Goal: Information Seeking & Learning: Learn about a topic

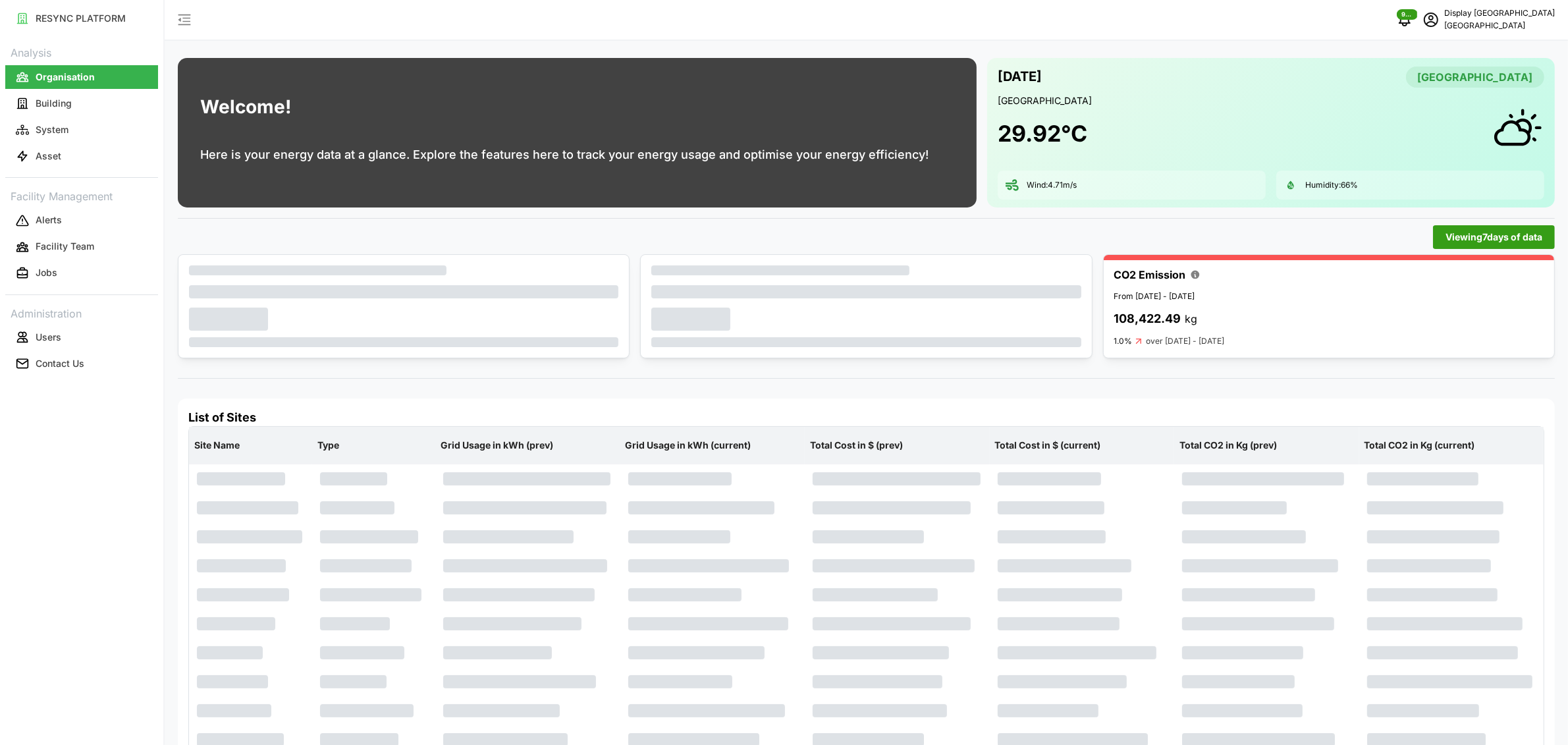
click at [1478, 13] on p "Display [GEOGRAPHIC_DATA]" at bounding box center [1500, 14] width 111 height 12
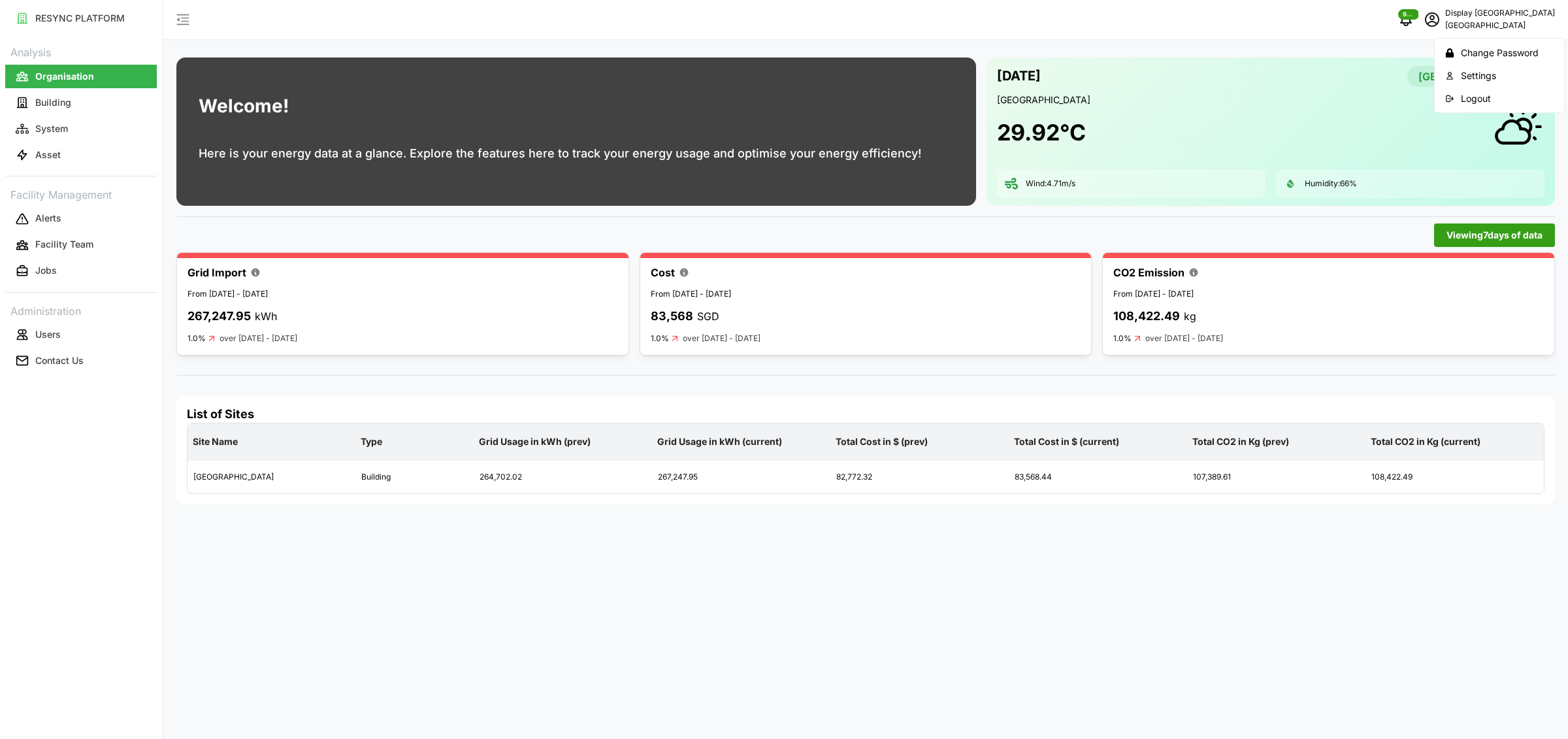
click at [1472, 95] on div "Logout" at bounding box center [1507, 99] width 93 height 14
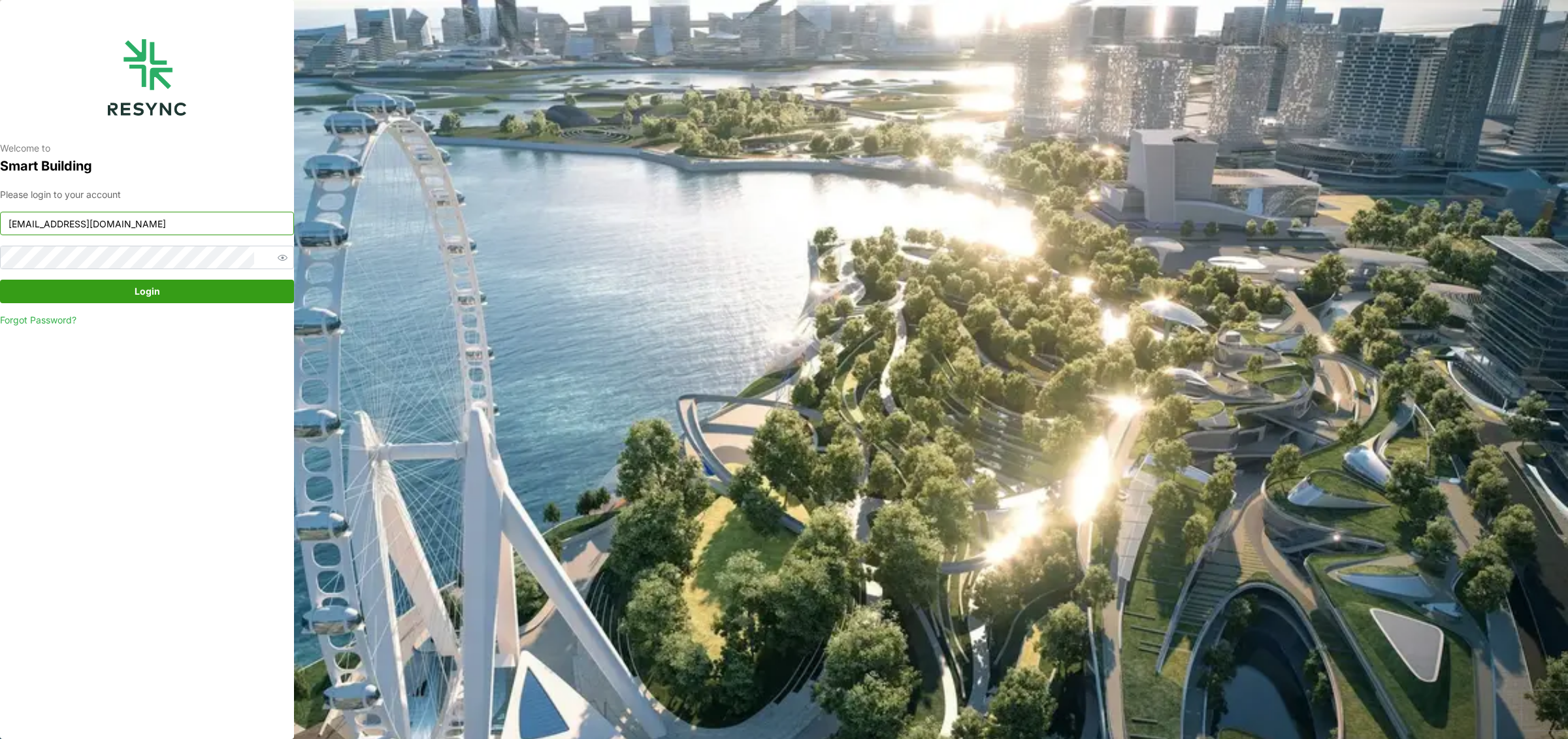
click at [103, 220] on input "south_beach_tower_display@resynctech.com" at bounding box center [147, 223] width 294 height 23
type input "sdc_display@resynctech.com"
click at [142, 282] on span "Login" at bounding box center [147, 292] width 26 height 23
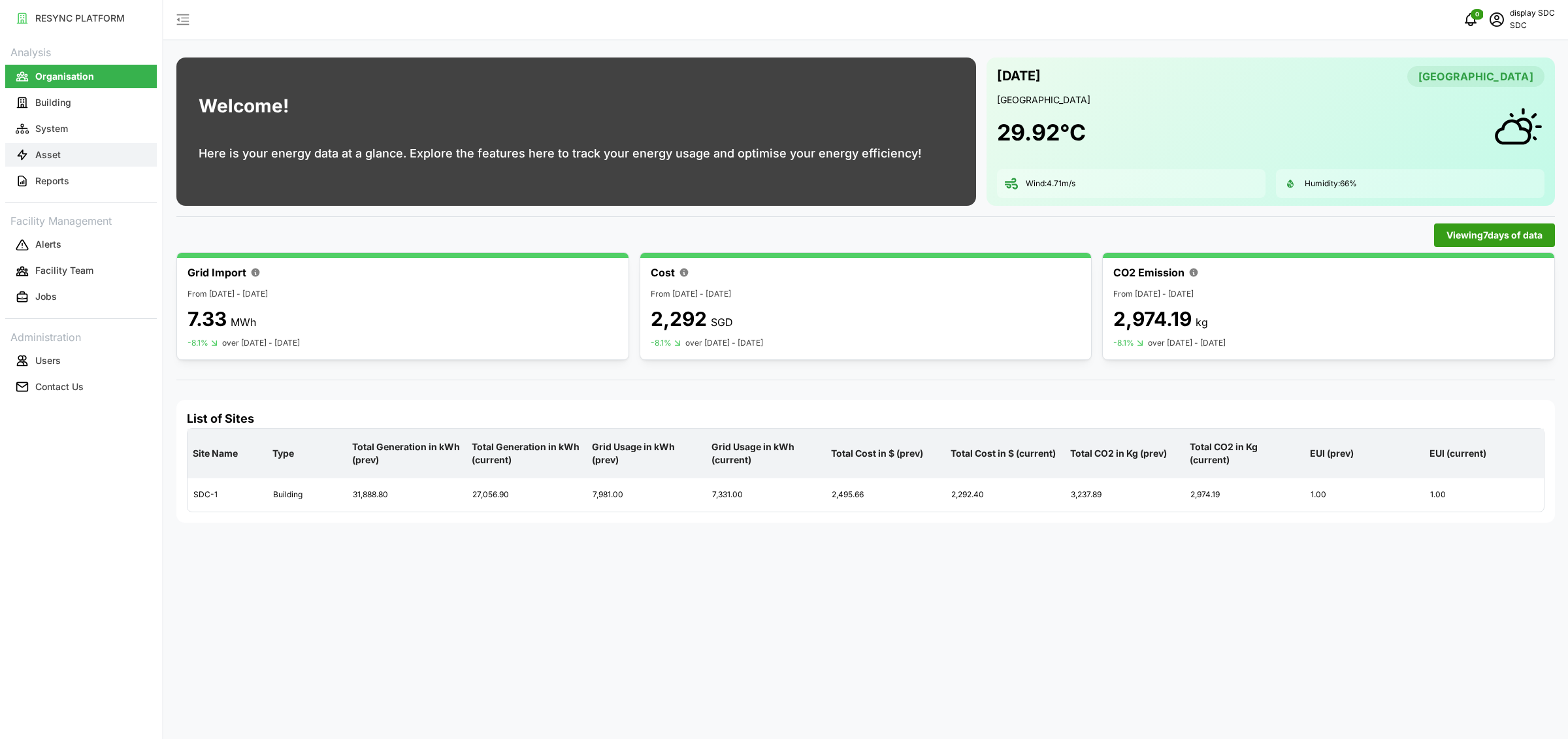
click at [67, 158] on button "Asset" at bounding box center [81, 154] width 151 height 23
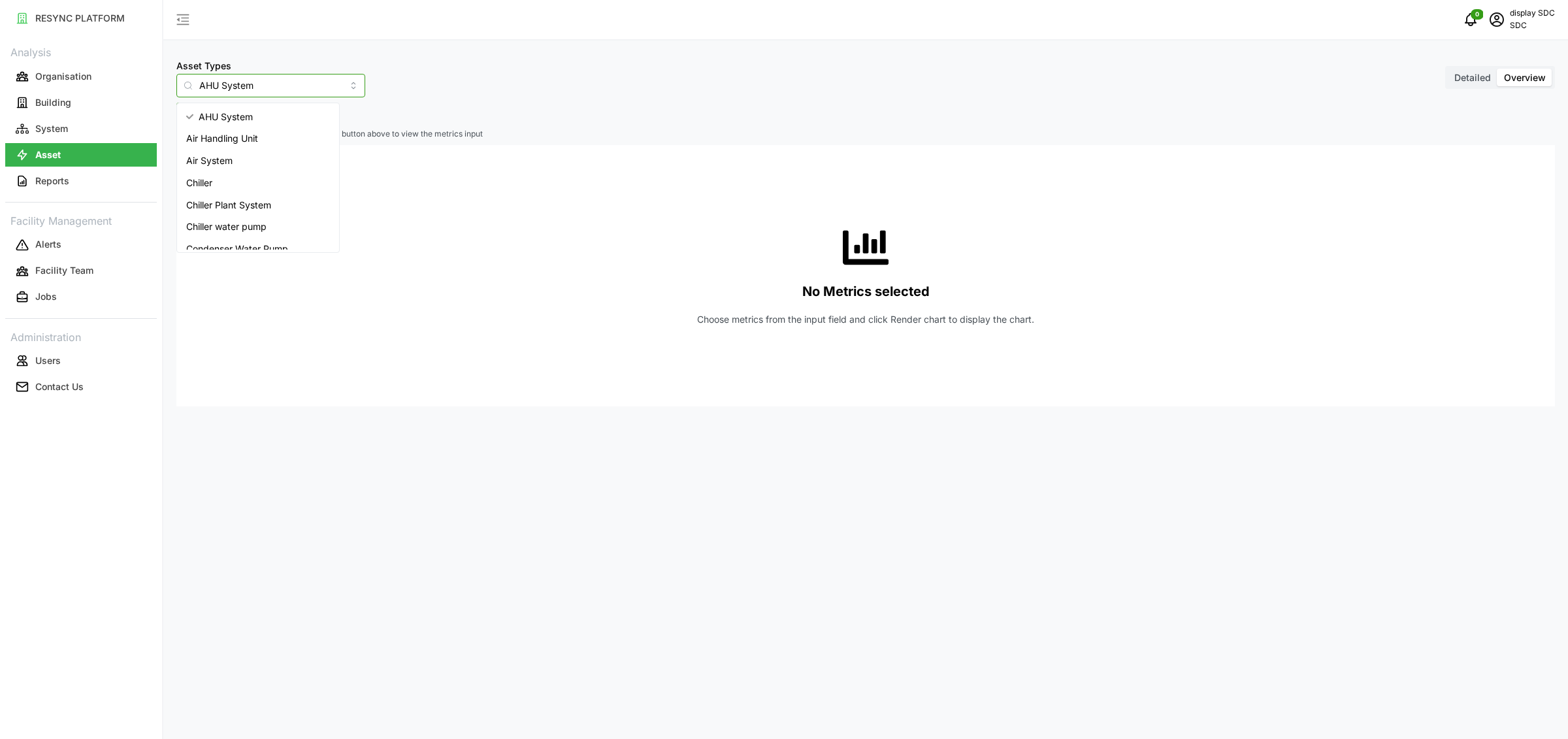
click at [248, 81] on input "AHU System" at bounding box center [270, 85] width 189 height 23
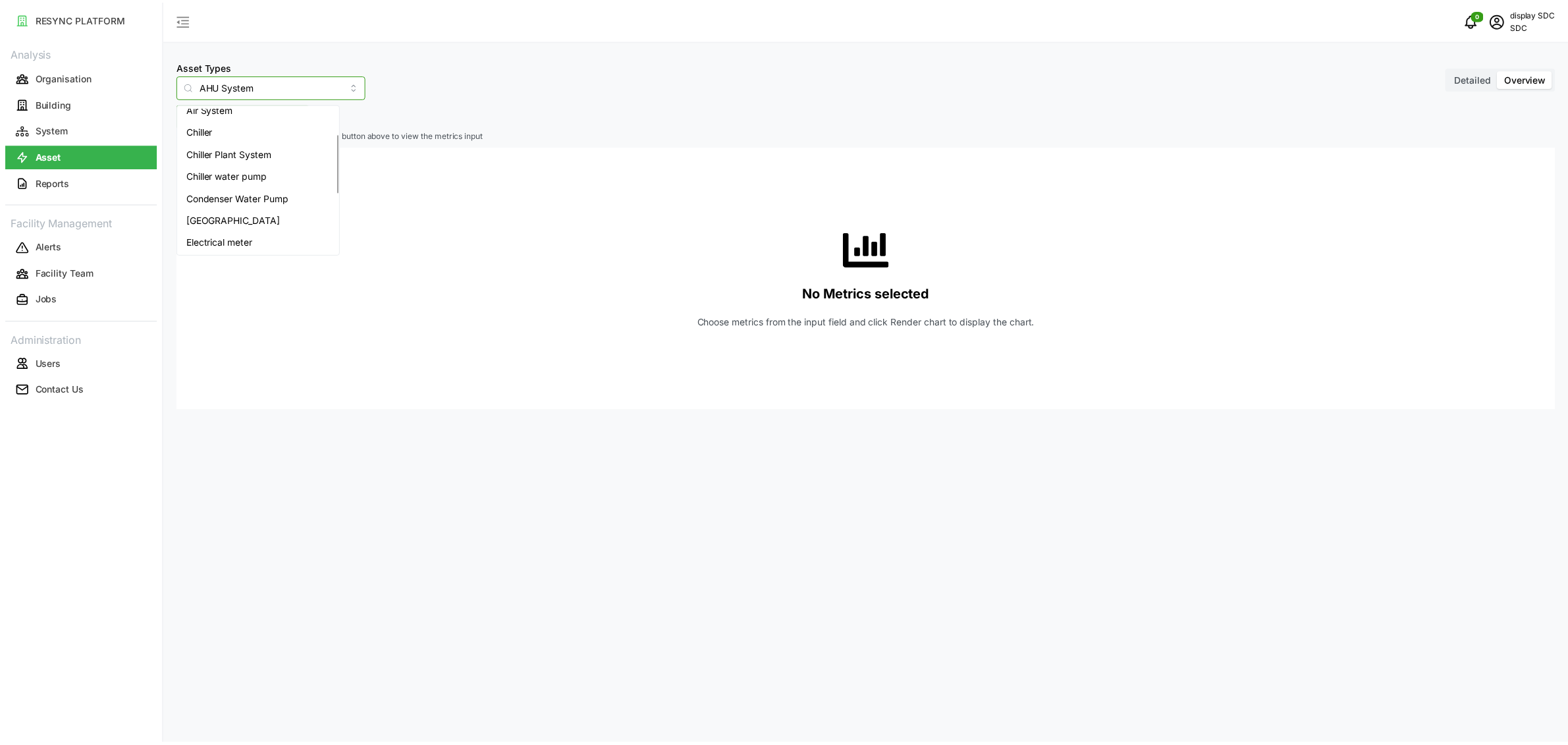
scroll to position [64, 0]
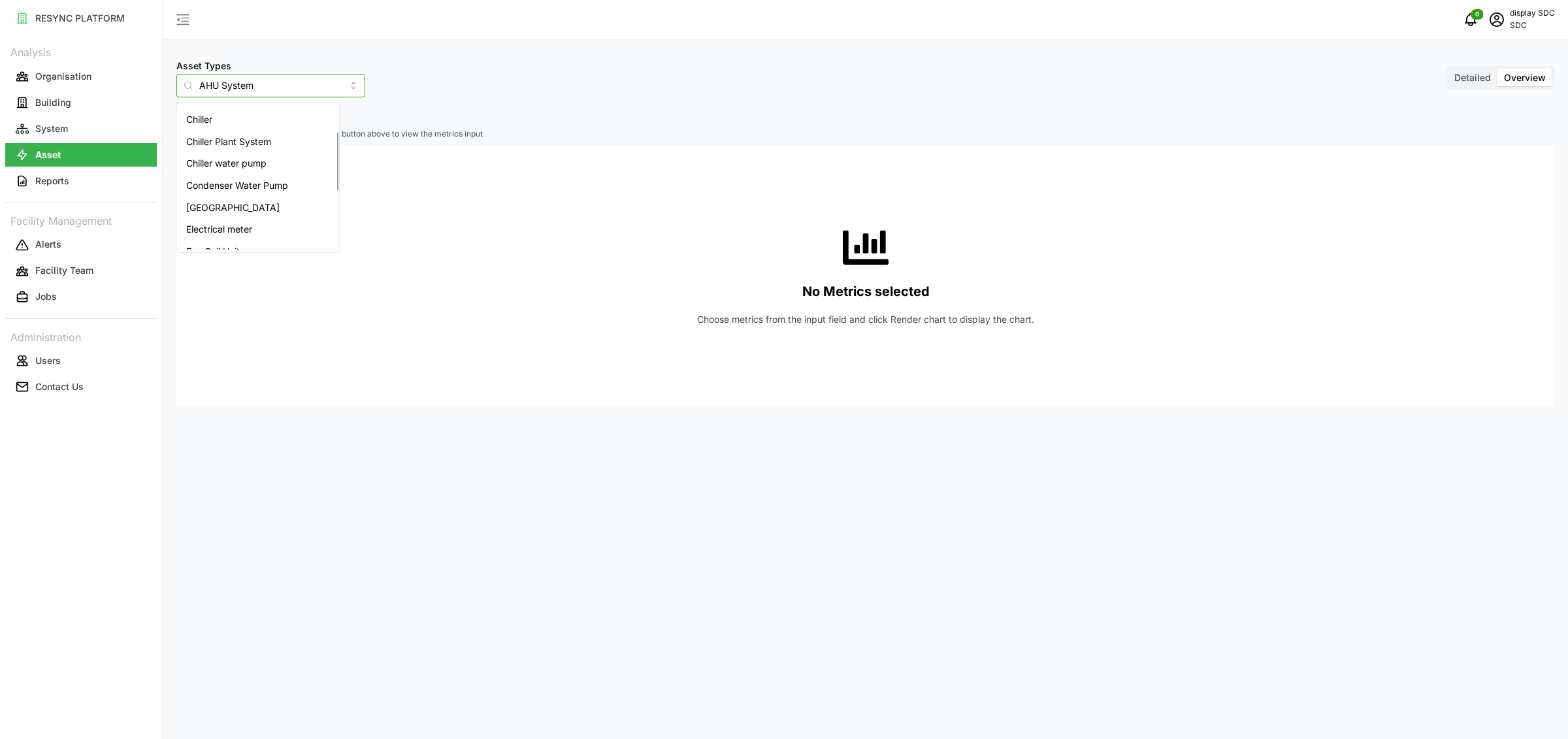
click at [219, 224] on span "Electrical meter" at bounding box center [219, 229] width 66 height 14
type input "Electrical meter"
click at [274, 110] on span "Select Locations/Assets" at bounding box center [242, 114] width 108 height 23
click at [196, 176] on icon at bounding box center [193, 173] width 11 height 11
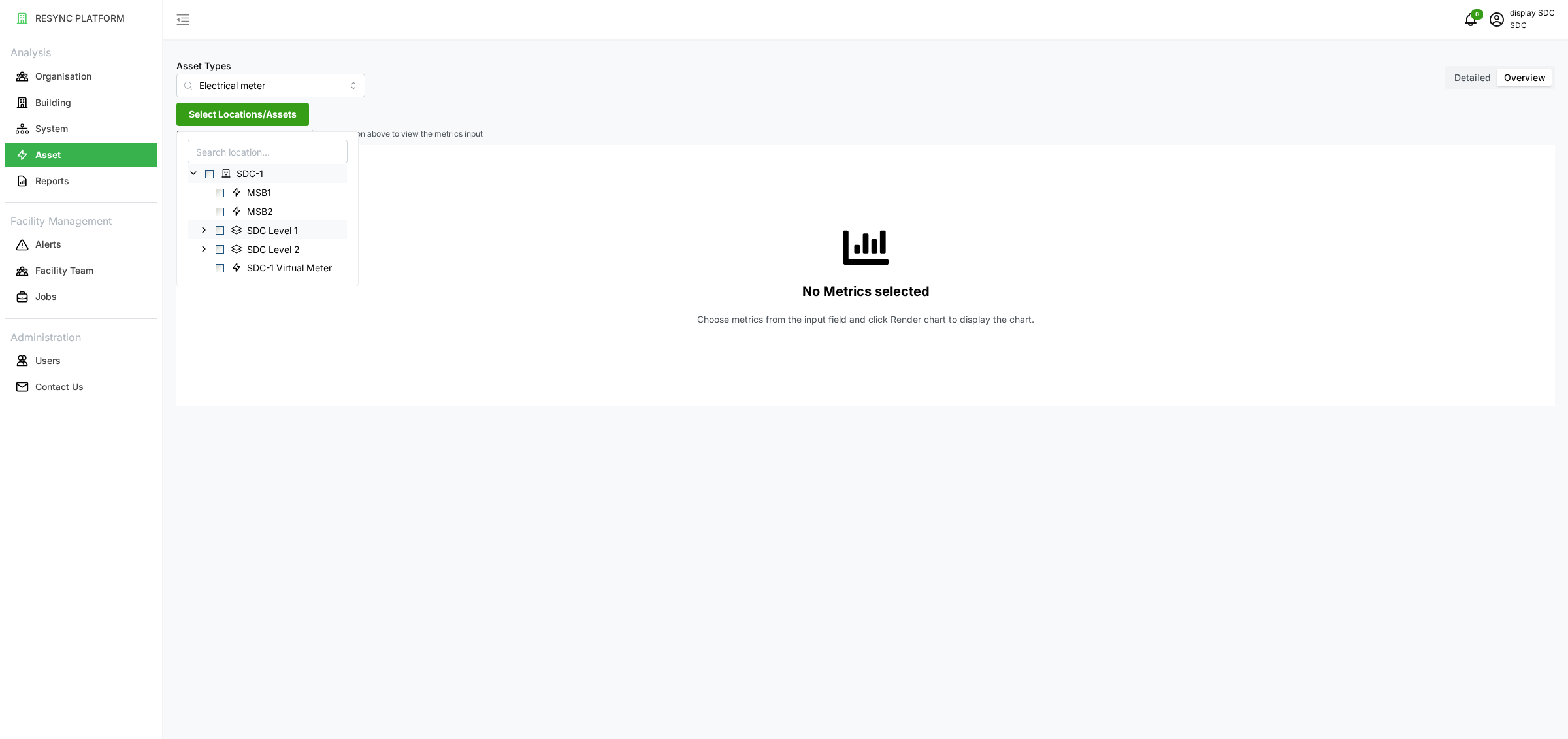
click at [200, 227] on icon at bounding box center [204, 230] width 11 height 11
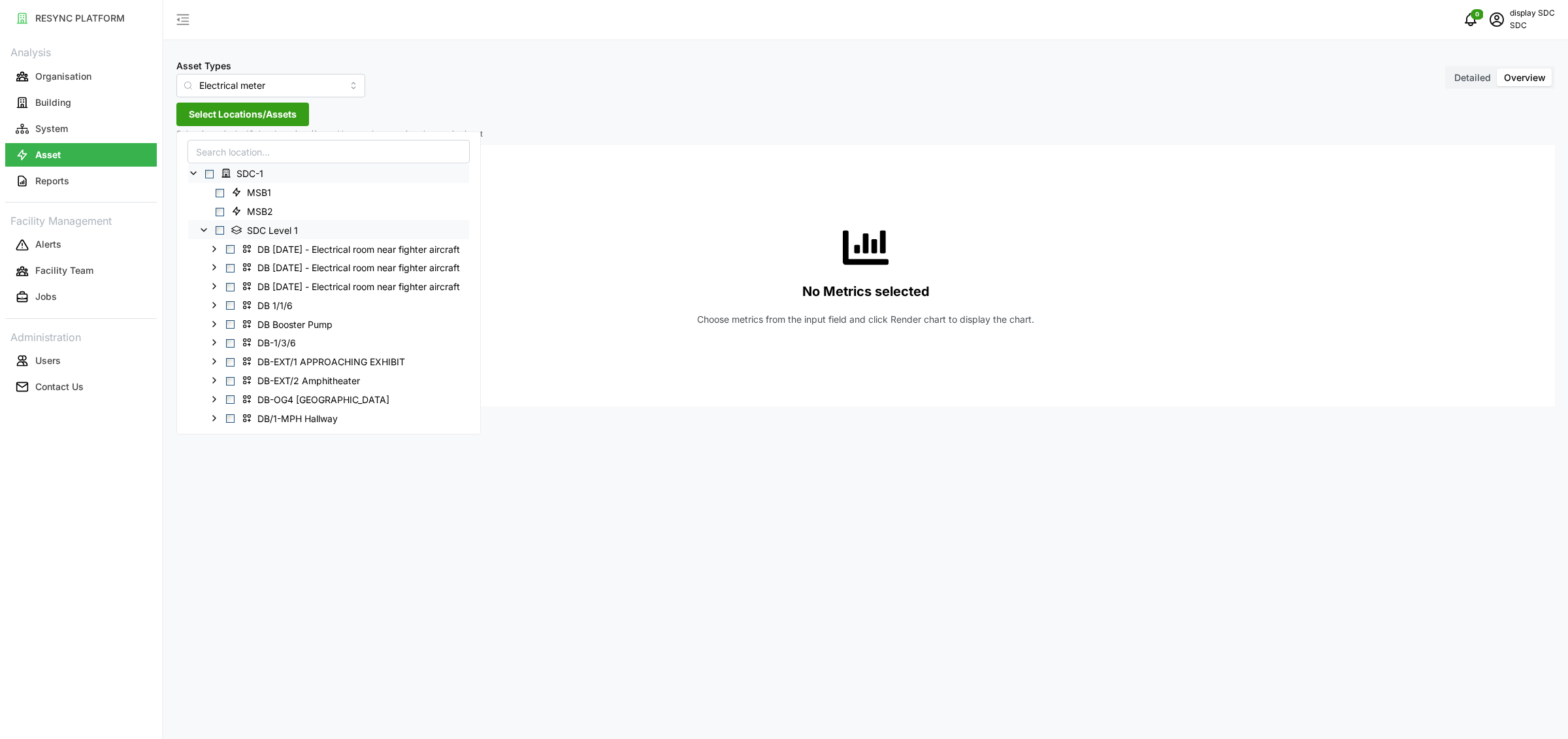
click at [201, 232] on icon at bounding box center [204, 230] width 11 height 11
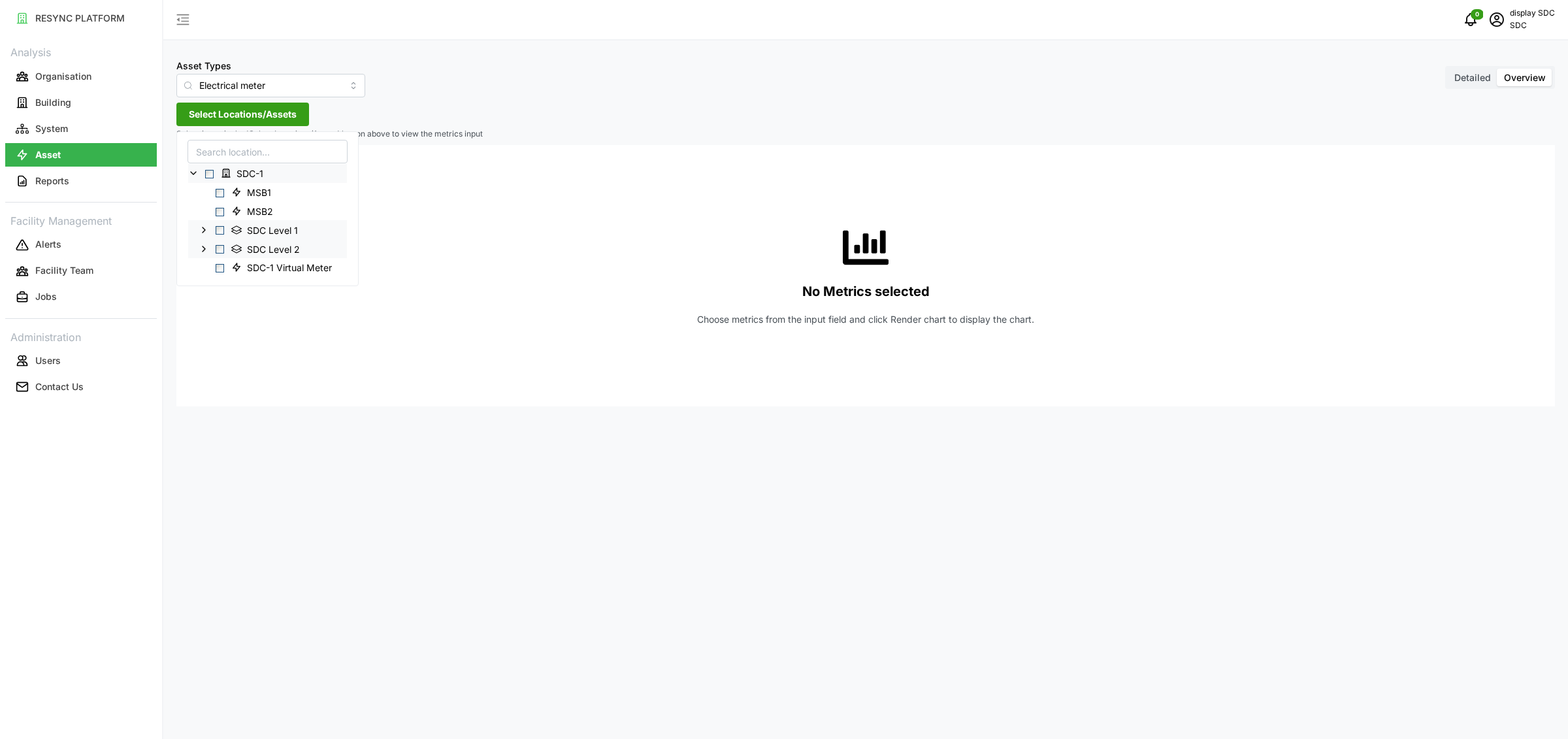
click at [208, 251] on icon at bounding box center [204, 248] width 11 height 11
click at [230, 267] on span "Select DB 2/1/1" at bounding box center [229, 268] width 8 height 8
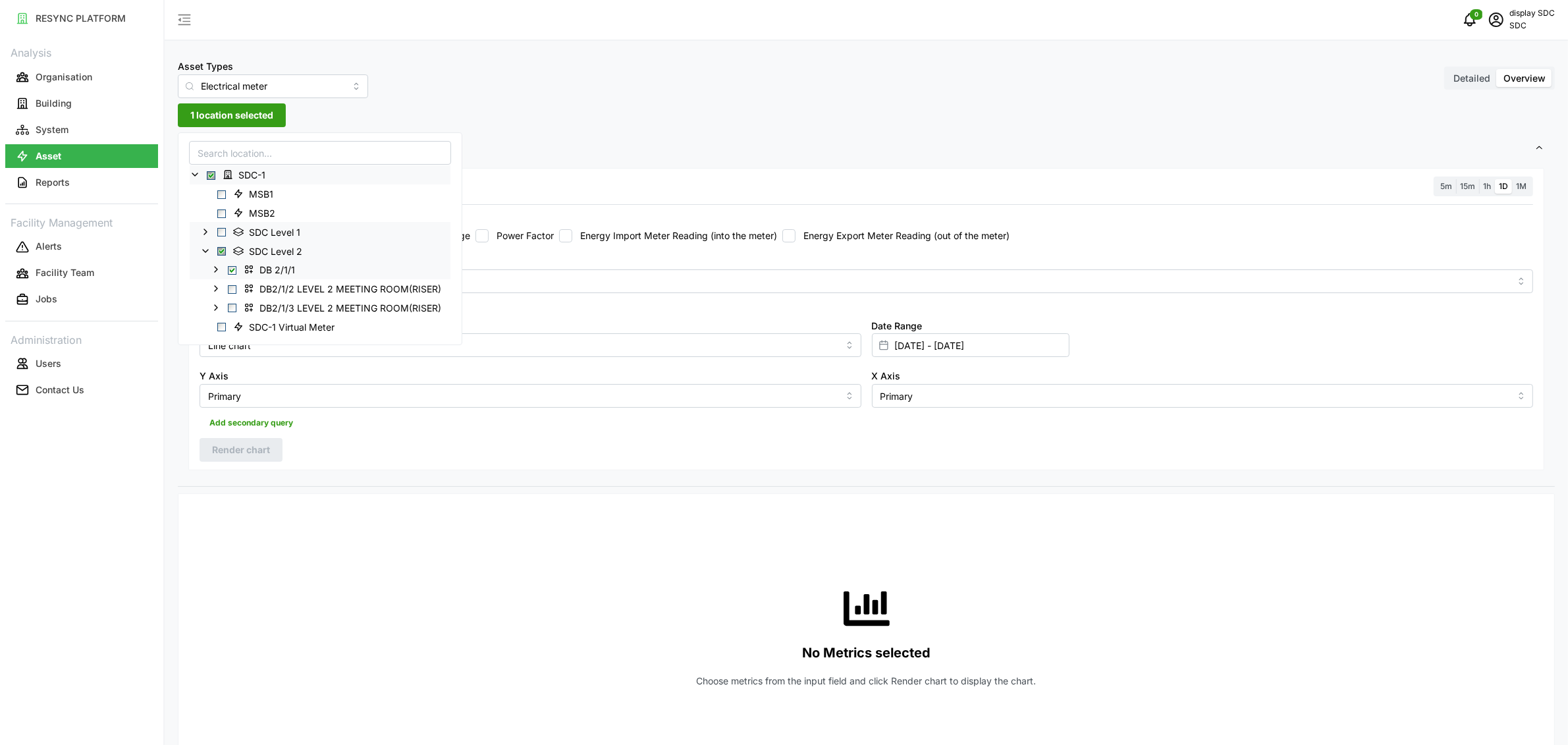
click at [215, 272] on icon at bounding box center [216, 269] width 11 height 11
click at [223, 291] on div "DB2/1/2 LEVEL 2 MEETING ROOM(RISER)" at bounding box center [320, 288] width 261 height 19
click at [228, 290] on span "Select DB2/1/2 LEVEL 2 MEETING ROOM(RISER)" at bounding box center [231, 288] width 8 height 8
click at [231, 289] on span "Select DB2/1/2 LEVEL 2 MEETING ROOM(RISER)" at bounding box center [231, 288] width 8 height 8
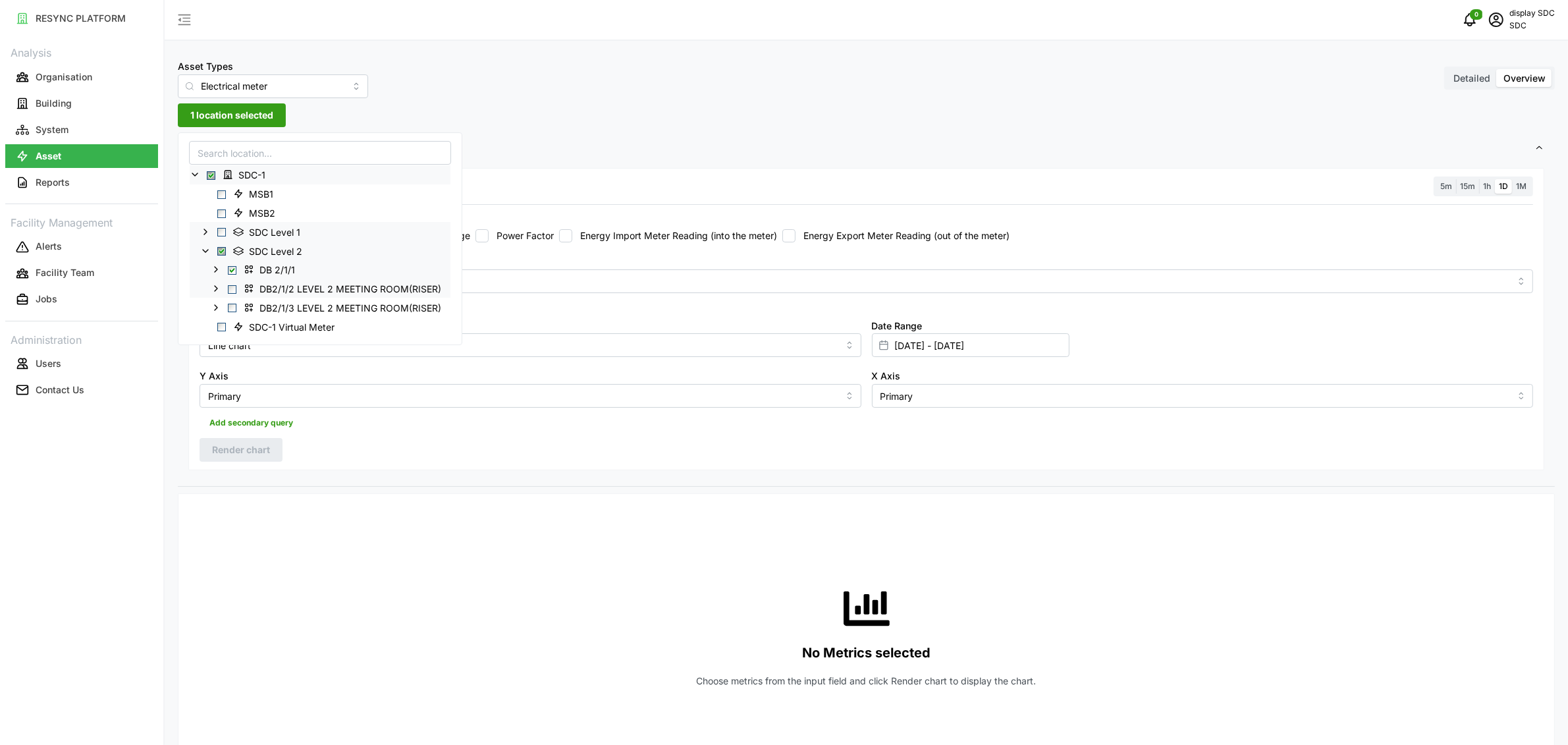
click at [215, 288] on icon at bounding box center [216, 288] width 11 height 11
click at [218, 304] on icon at bounding box center [216, 308] width 11 height 11
click at [204, 233] on icon at bounding box center [206, 231] width 11 height 11
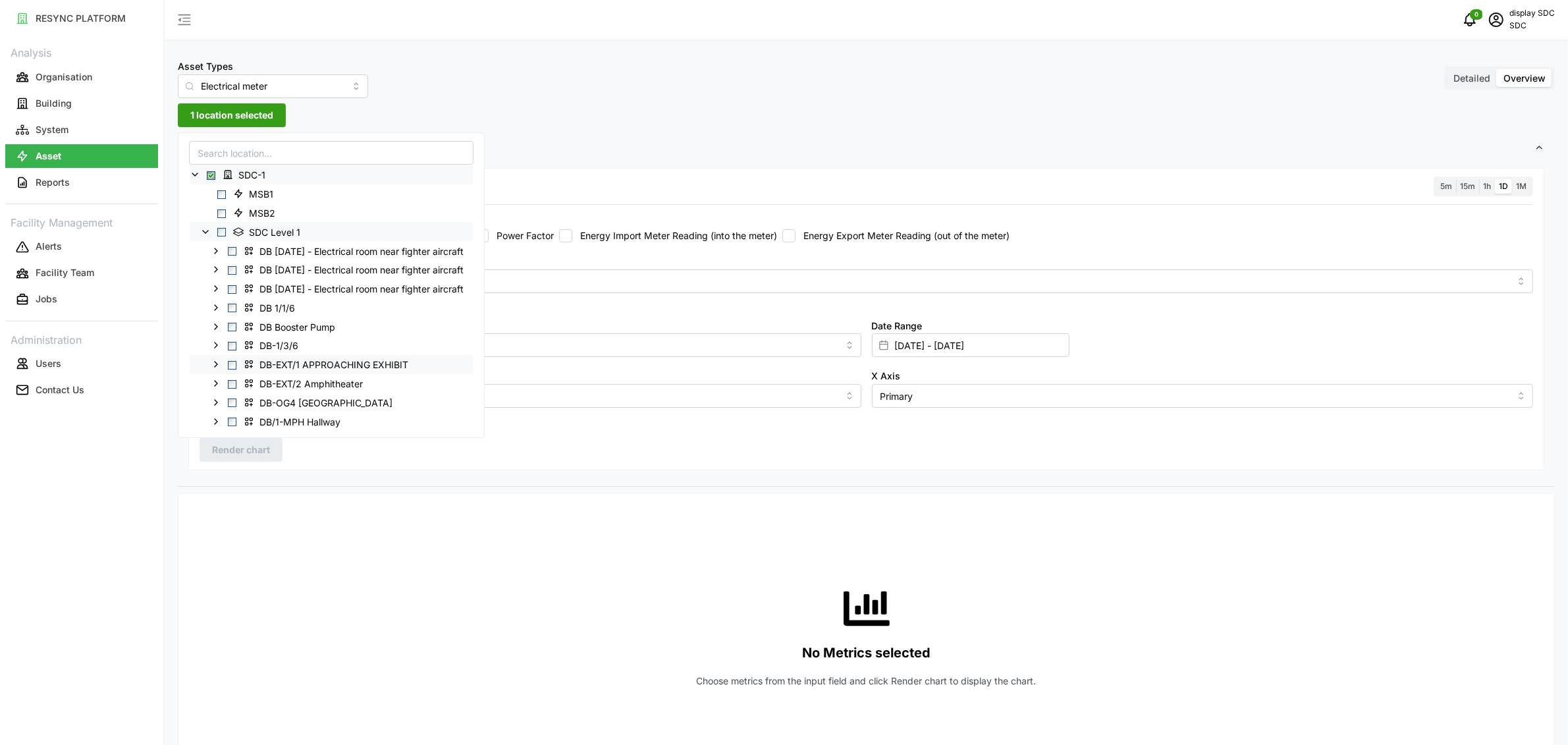
click at [231, 365] on span "Select DB-EXT/1 APPROACHING EXHIBIT" at bounding box center [231, 365] width 8 height 8
click at [233, 271] on span "Select DB 1/1/12 - Electrical room near fighter aircraft" at bounding box center [231, 270] width 8 height 8
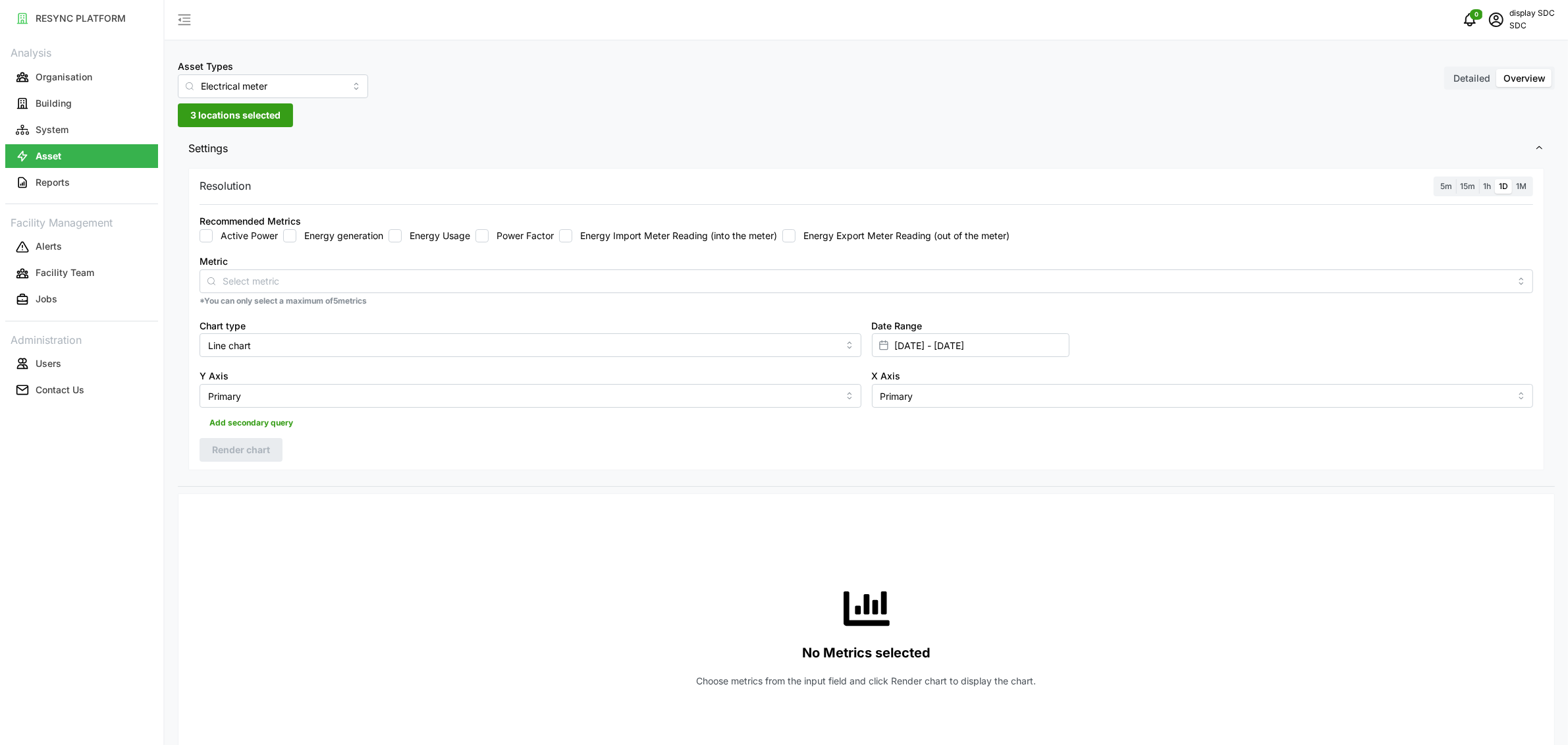
click at [539, 197] on div "Resolution 5m 15m 1h 1D 1M Recommended Metrics Active Power Energy generation E…" at bounding box center [866, 319] width 1356 height 303
click at [380, 277] on input "Metric" at bounding box center [866, 280] width 1288 height 14
click at [616, 237] on label "Energy Import Meter Reading (into the meter)" at bounding box center [675, 235] width 205 height 13
click at [573, 237] on input "Energy Import Meter Reading (into the meter)" at bounding box center [565, 235] width 13 height 13
checkbox input "true"
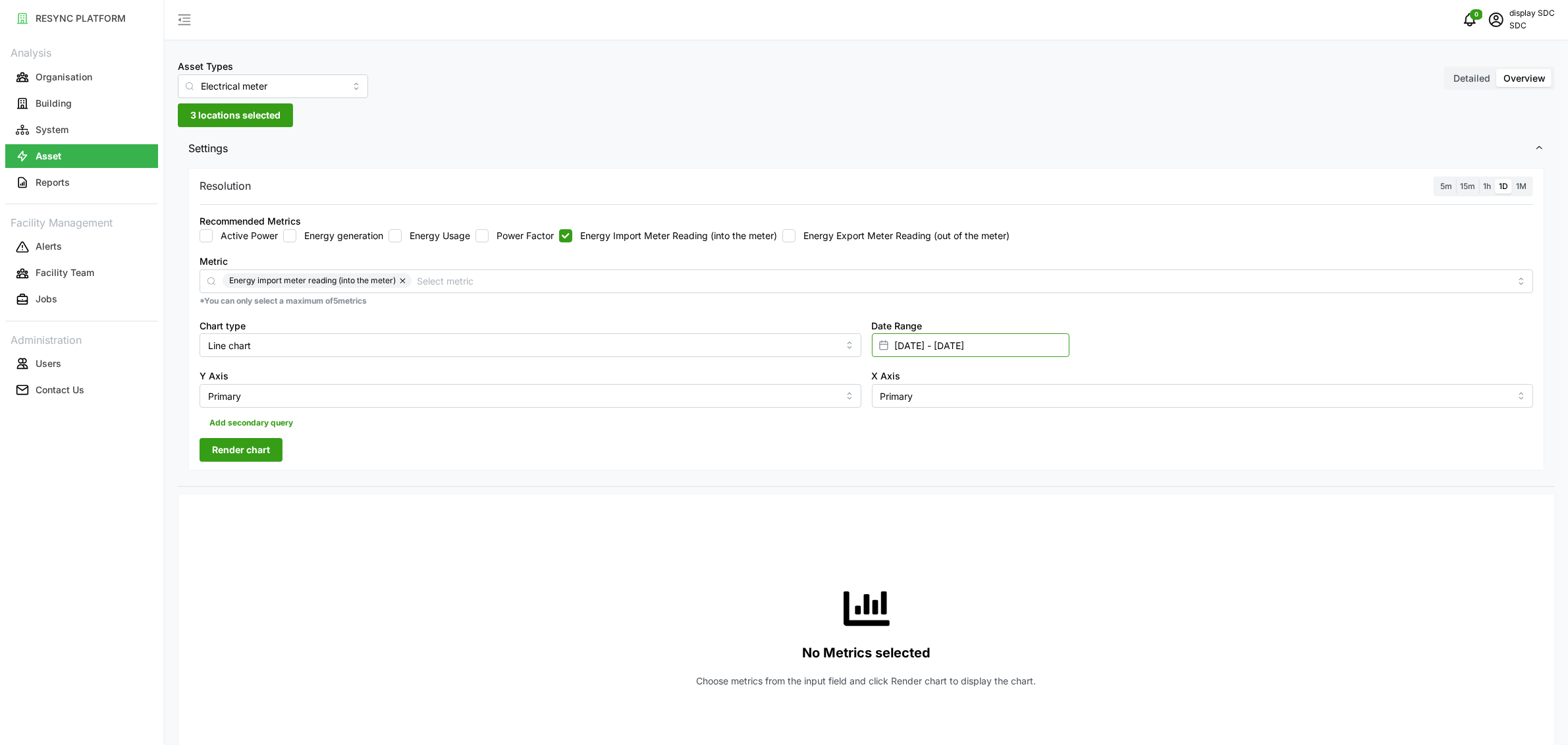
click at [949, 348] on input "01 Aug 2025 - 25 Aug 2025" at bounding box center [971, 344] width 197 height 24
click at [900, 580] on button "25" at bounding box center [900, 574] width 24 height 24
type input "25 Aug 2025 - 25 Aug 2025"
type input "[DATE]"
click at [900, 580] on button "25" at bounding box center [900, 574] width 24 height 24
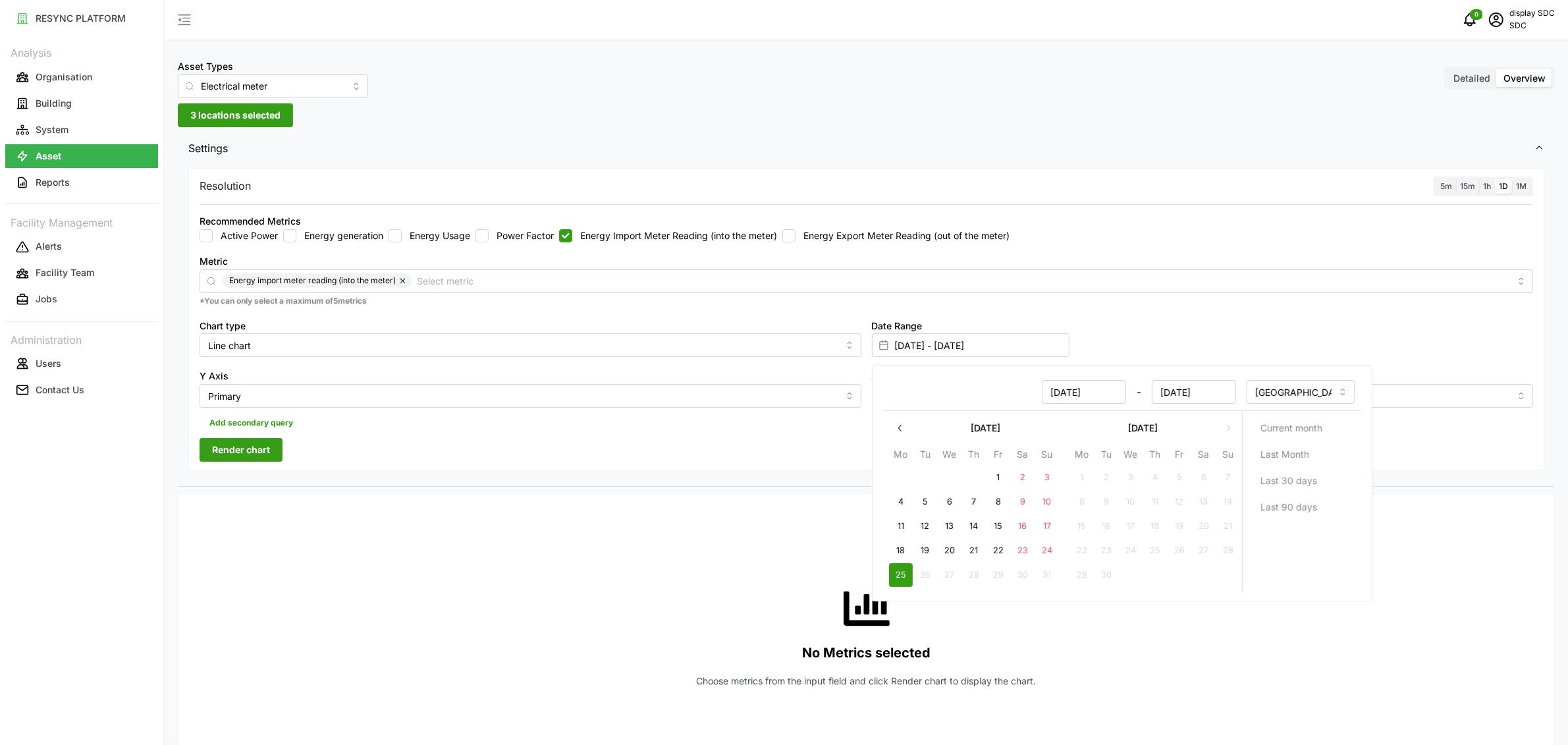
click at [1417, 231] on div "Active Power Energy generation Energy Usage Power Factor Energy Import Meter Re…" at bounding box center [866, 235] width 1334 height 13
click at [1448, 189] on span "5m" at bounding box center [1447, 186] width 12 height 10
click at [1437, 179] on input "5m" at bounding box center [1437, 179] width 0 height 0
click at [247, 448] on span "Render chart" at bounding box center [241, 450] width 58 height 23
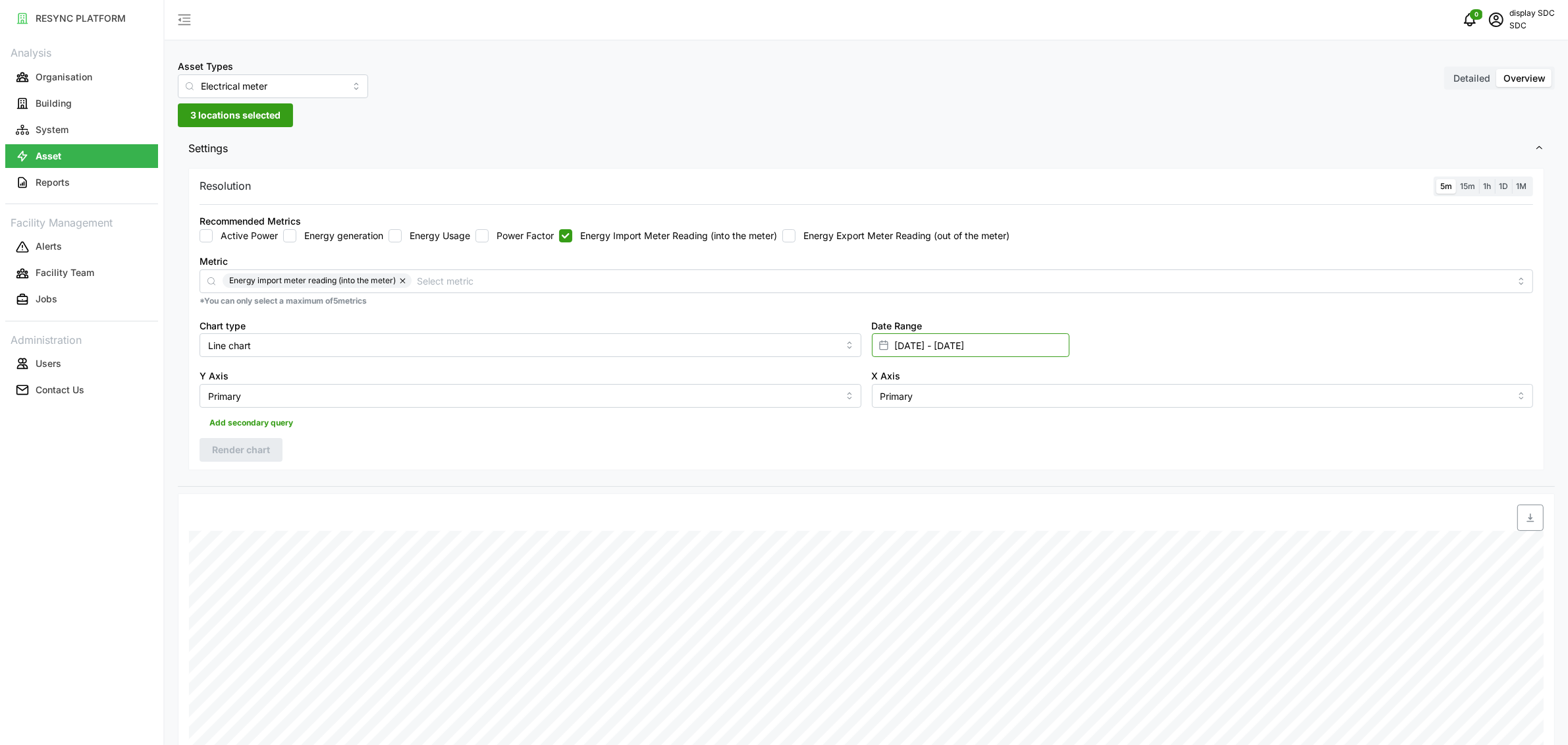
click at [910, 348] on input "25 Aug 2025 - 25 Aug 2025" at bounding box center [971, 344] width 197 height 24
click at [1007, 549] on button "22" at bounding box center [998, 550] width 24 height 24
type input "22 Aug 2025 - 25 Aug 2025"
type input "22 Aug 2025"
click at [1028, 551] on button "23" at bounding box center [1022, 550] width 24 height 24
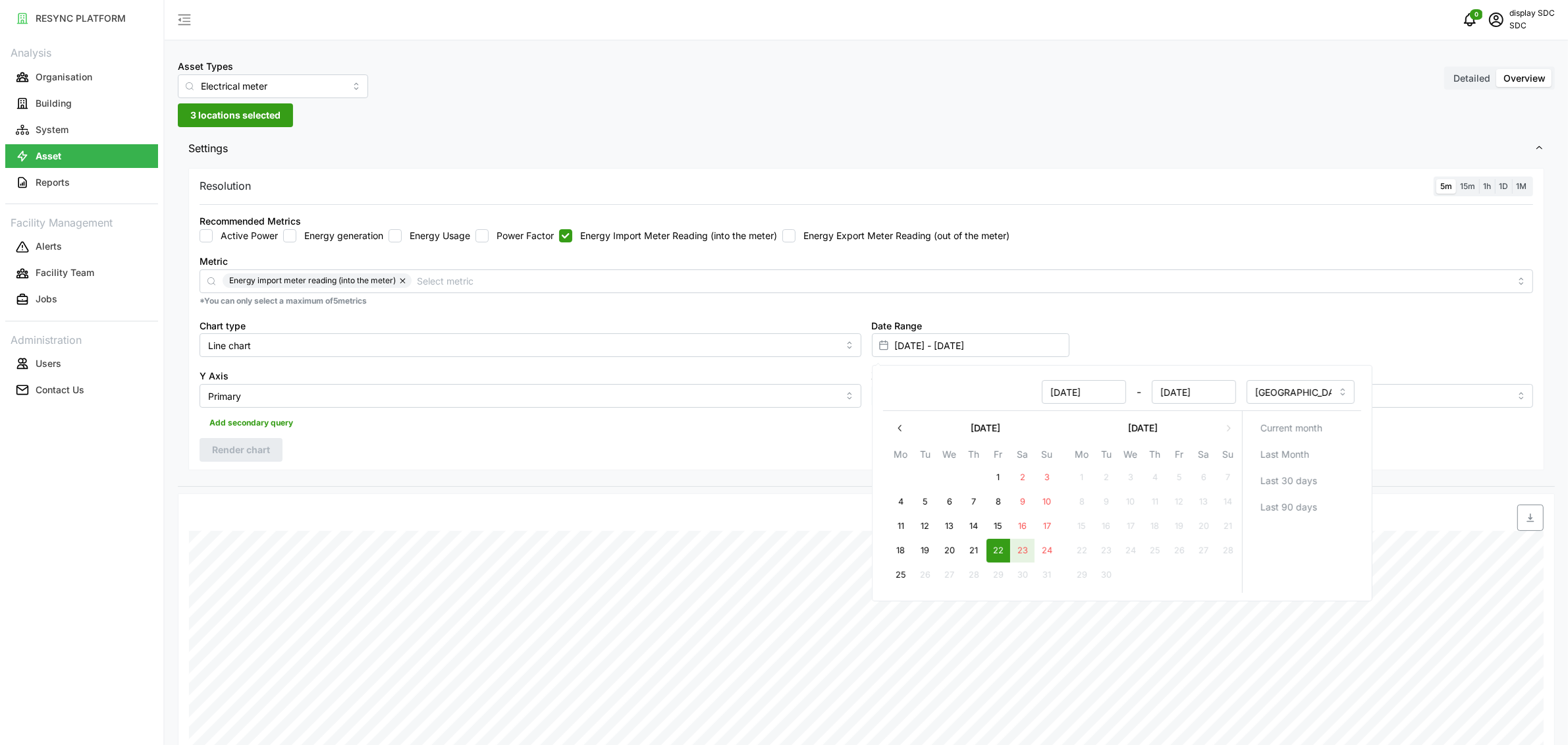
type input "22 Aug 2025 - 23 Aug 2025"
type input "23 Aug 2025"
click at [1028, 551] on button "23" at bounding box center [1022, 550] width 24 height 24
type input "23 Aug 2025 - 23 Aug 2025"
type input "23 Aug 2025"
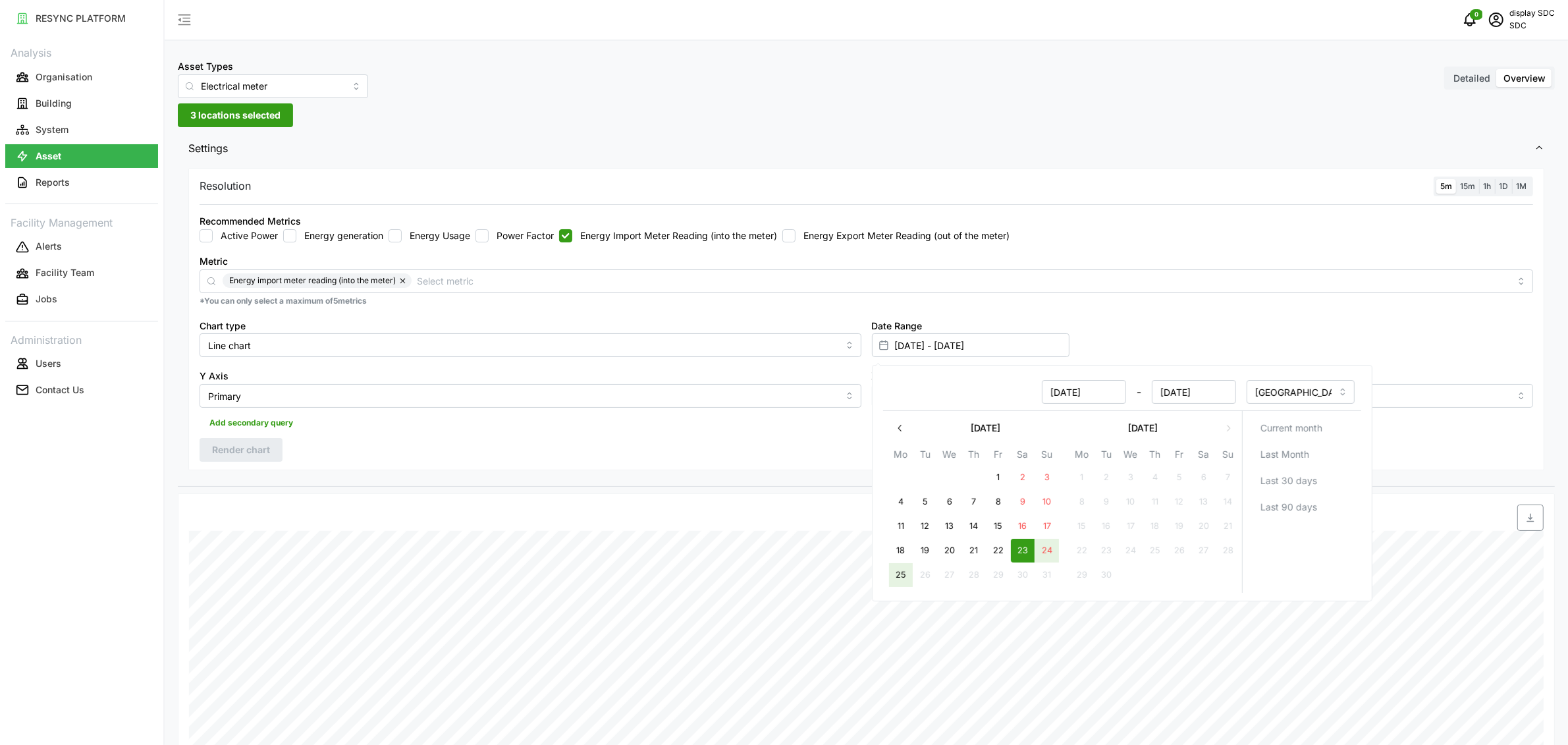
click at [898, 576] on button "25" at bounding box center [900, 574] width 24 height 24
type input "23 Aug 2025 - 25 Aug 2025"
type input "[DATE]"
click at [734, 491] on div "Settings Resolution 5m 15m 1h 1D 1M Recommended Metrics Active Power Energy gen…" at bounding box center [866, 644] width 1378 height 1023
click at [268, 454] on span "Render chart" at bounding box center [241, 450] width 58 height 23
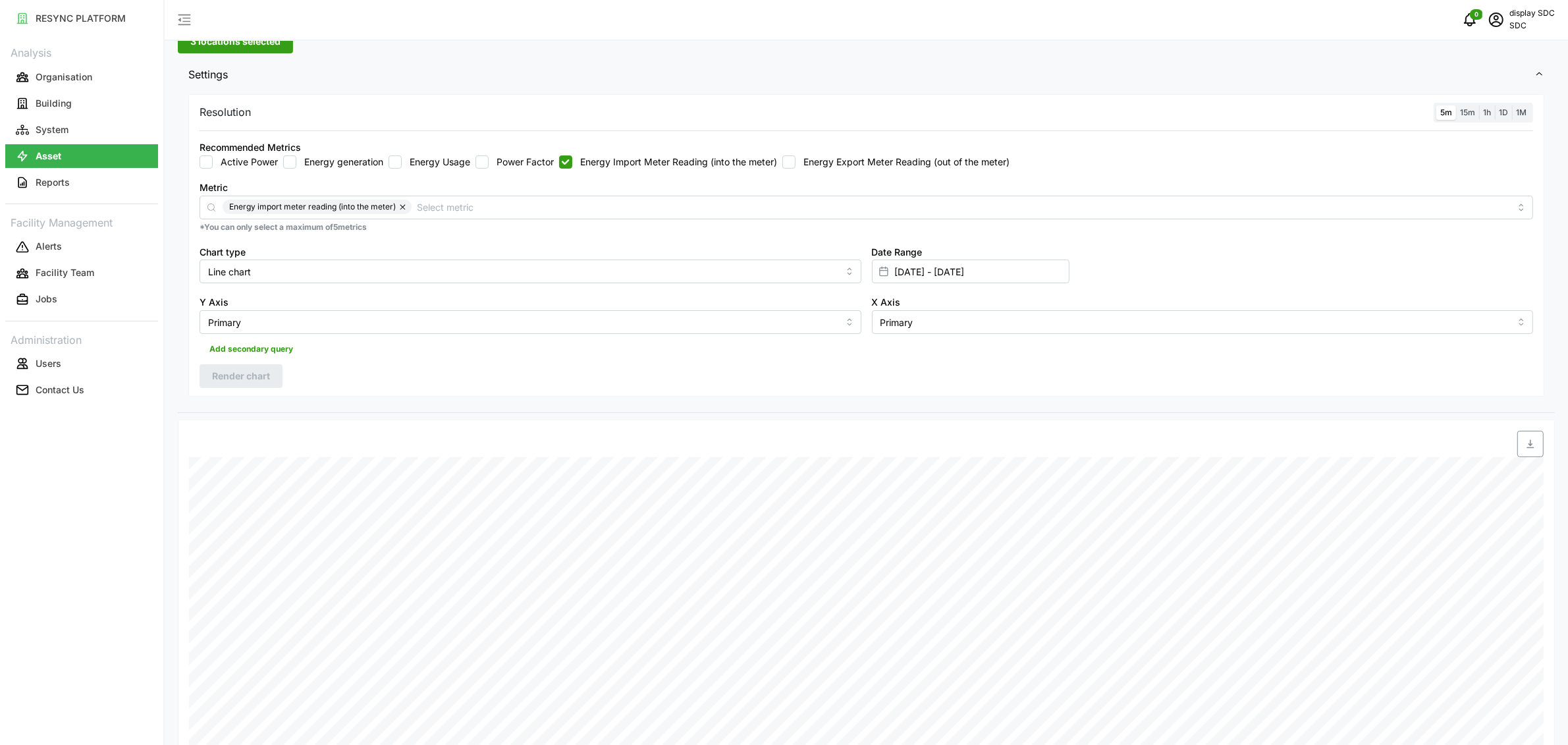
scroll to position [73, 0]
click at [568, 209] on input "Metric" at bounding box center [963, 207] width 1093 height 14
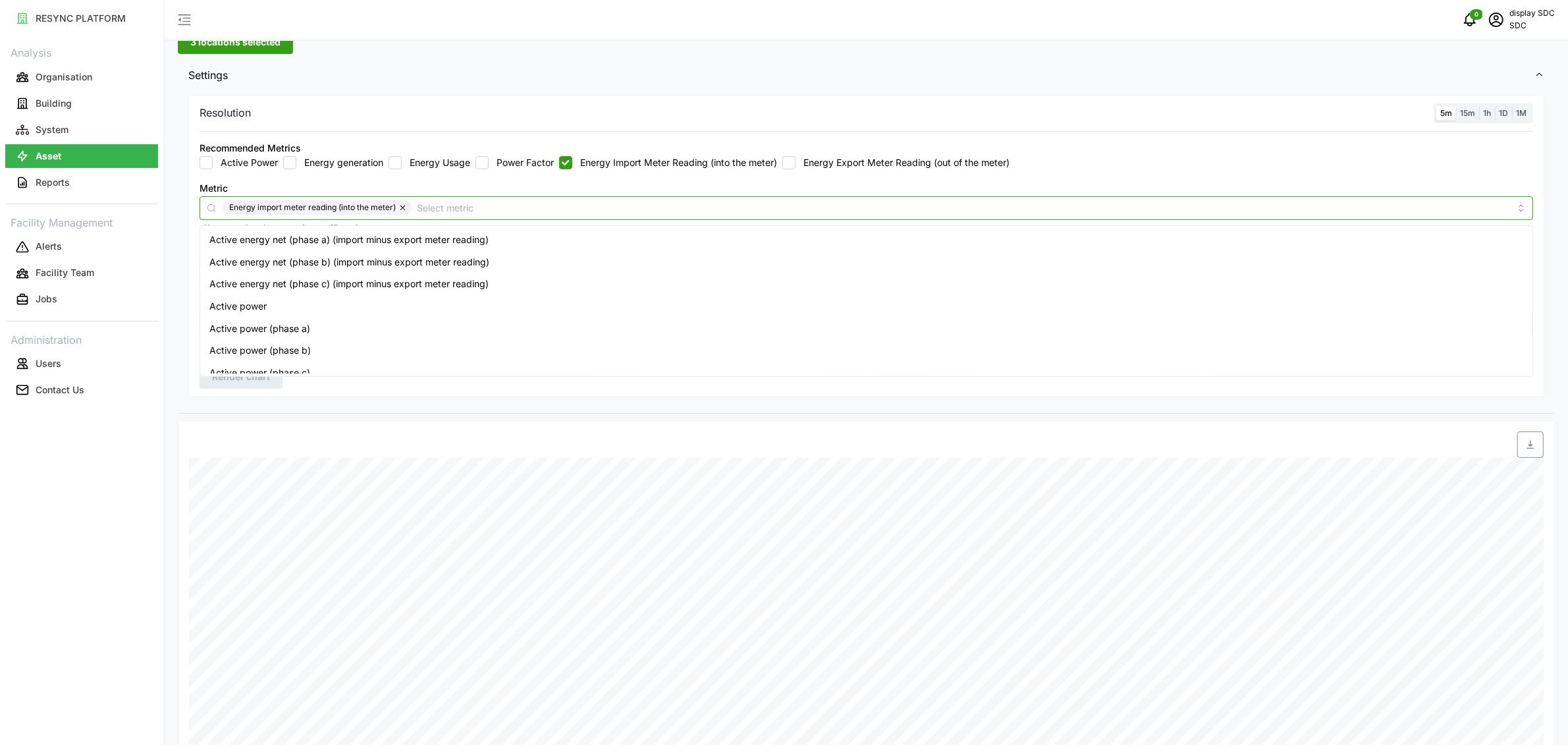
click at [401, 205] on button "button" at bounding box center [404, 207] width 16 height 14
checkbox input "false"
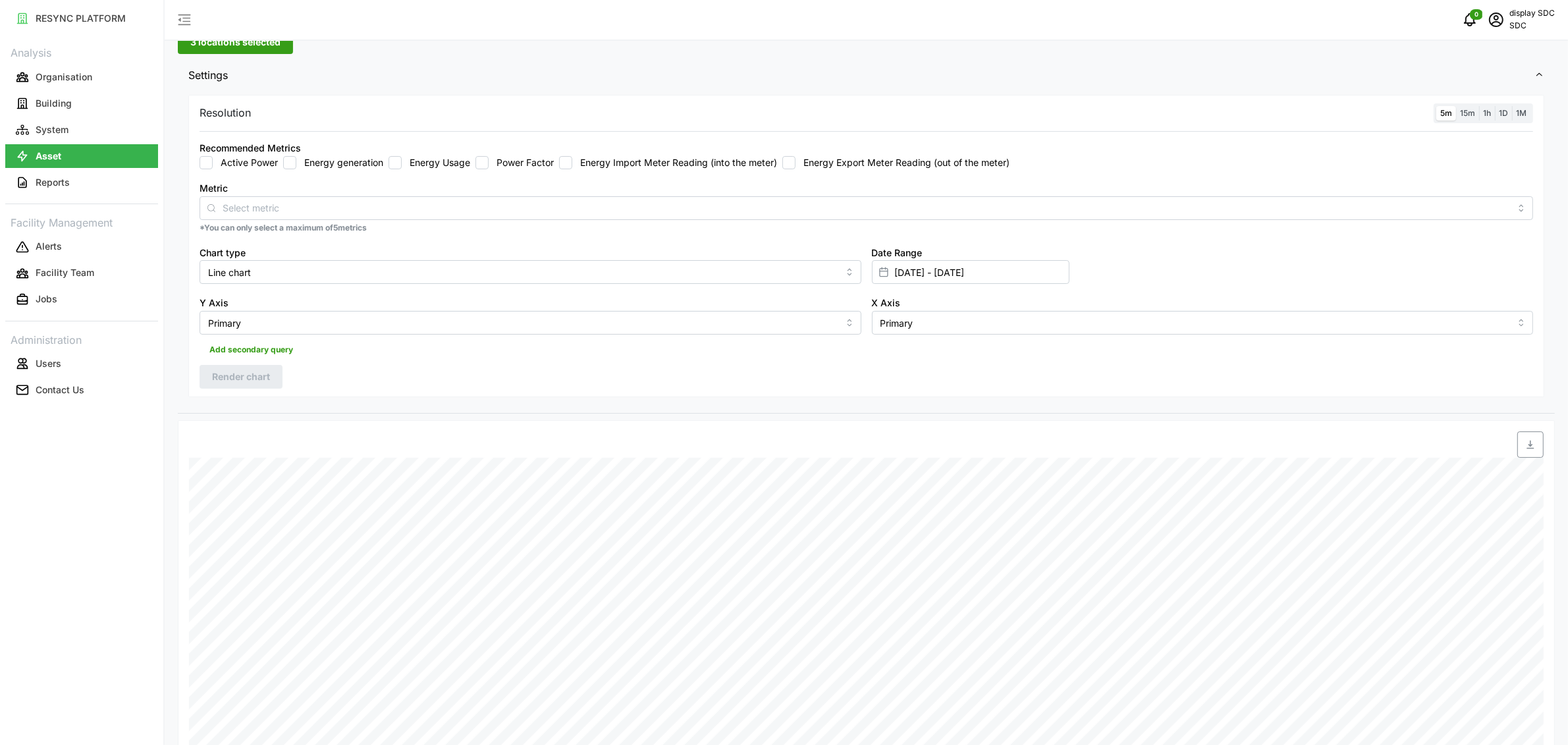
click at [397, 162] on input "Energy Usage" at bounding box center [394, 162] width 13 height 13
checkbox input "true"
click at [299, 162] on label "Energy generation" at bounding box center [340, 162] width 87 height 13
click at [297, 162] on input "Energy generation" at bounding box center [289, 162] width 13 height 13
checkbox input "true"
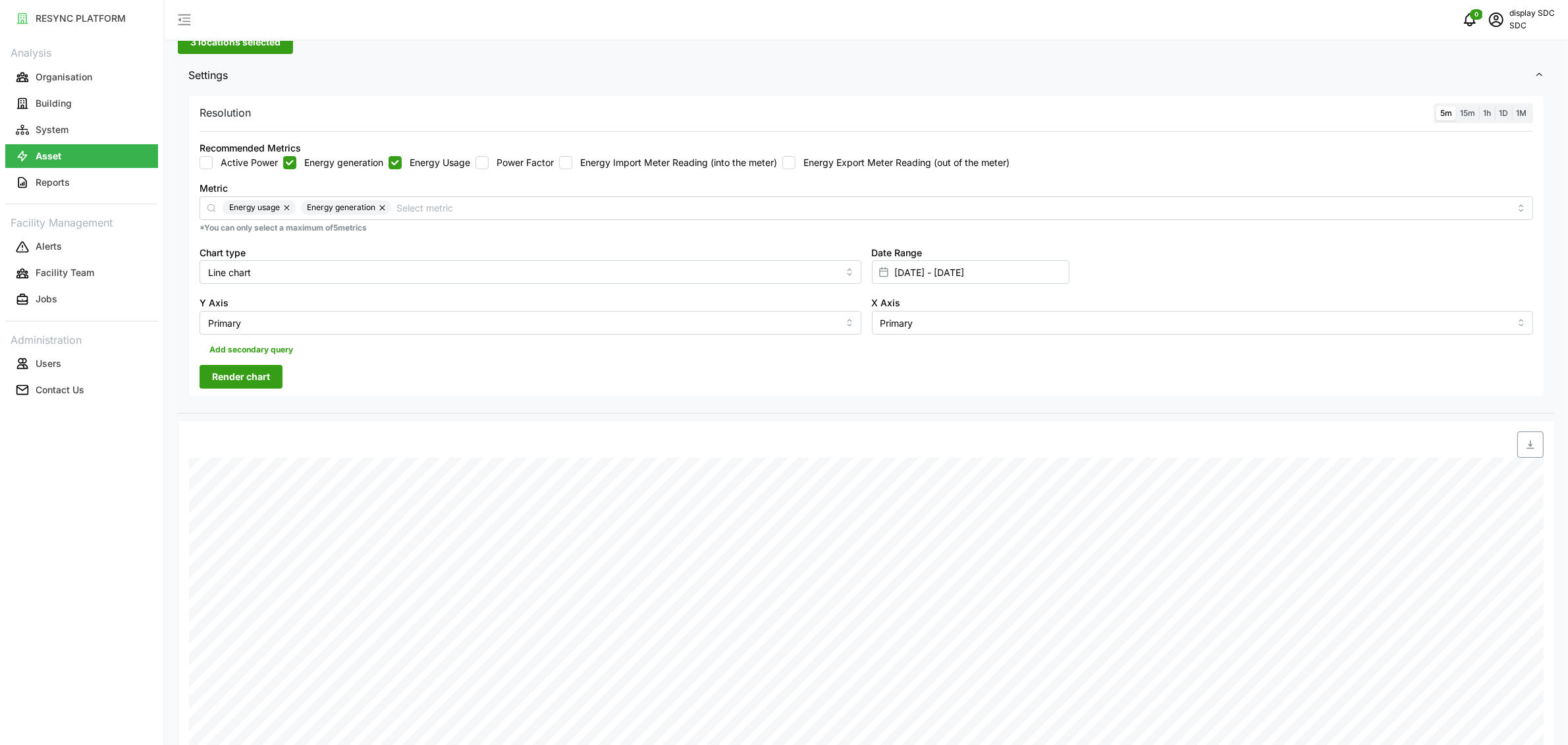
click at [237, 376] on span "Render chart" at bounding box center [241, 377] width 58 height 23
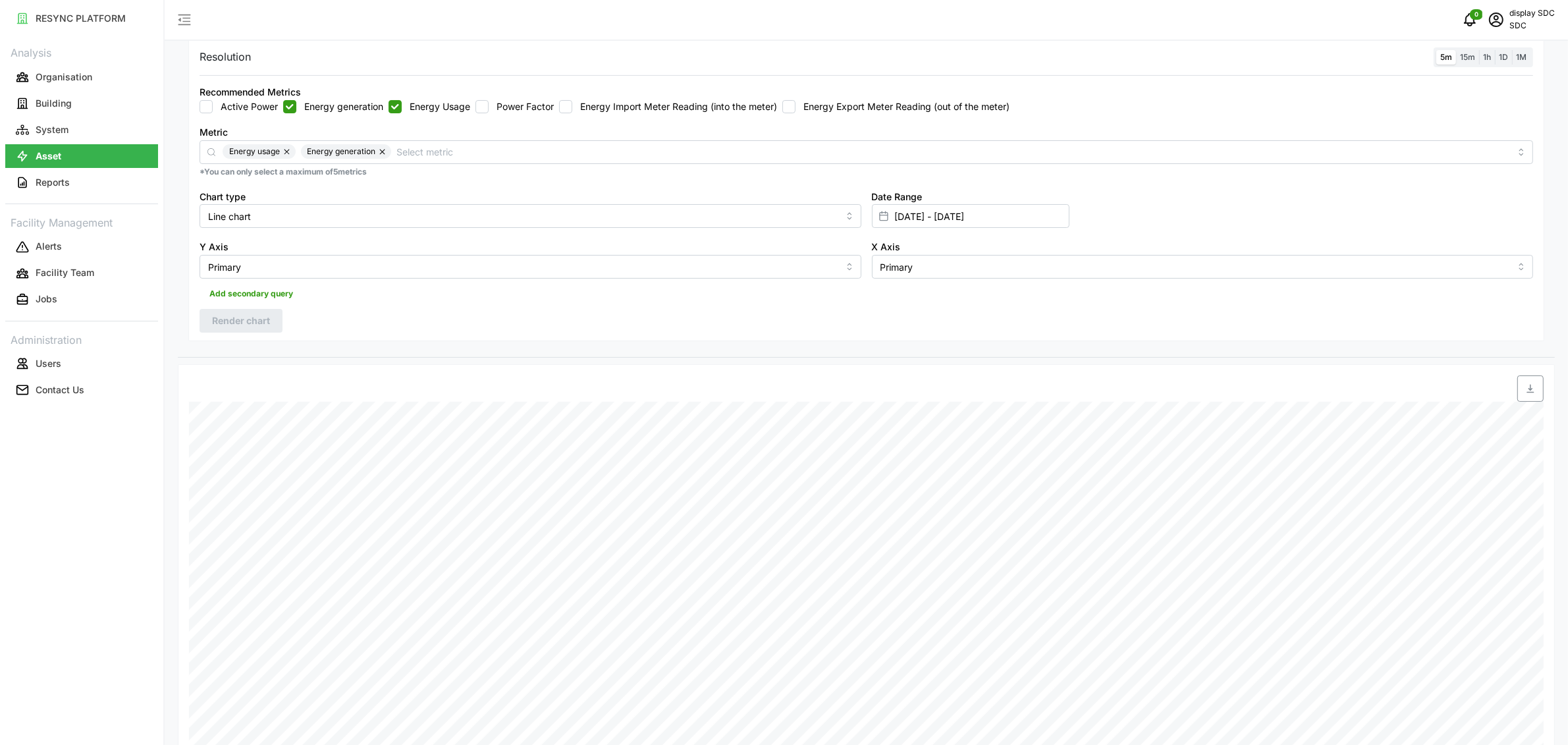
scroll to position [37, 0]
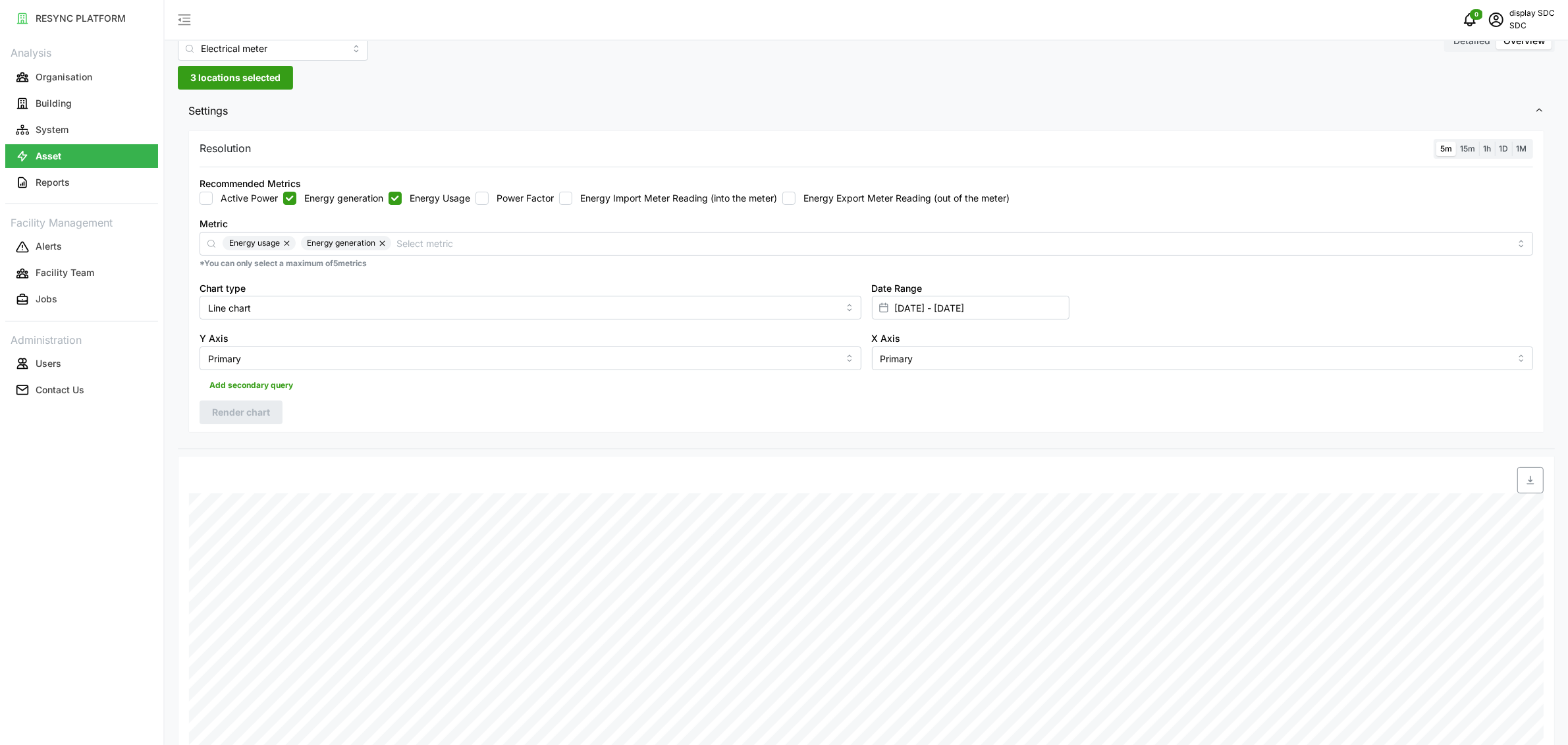
click at [718, 200] on label "Energy Import Meter Reading (into the meter)" at bounding box center [675, 198] width 205 height 13
click at [573, 200] on input "Energy Import Meter Reading (into the meter)" at bounding box center [565, 198] width 13 height 13
checkbox input "true"
click at [921, 202] on label "Energy Export Meter Reading (out of the meter)" at bounding box center [903, 198] width 214 height 13
click at [796, 202] on input "Energy Export Meter Reading (out of the meter)" at bounding box center [789, 198] width 13 height 13
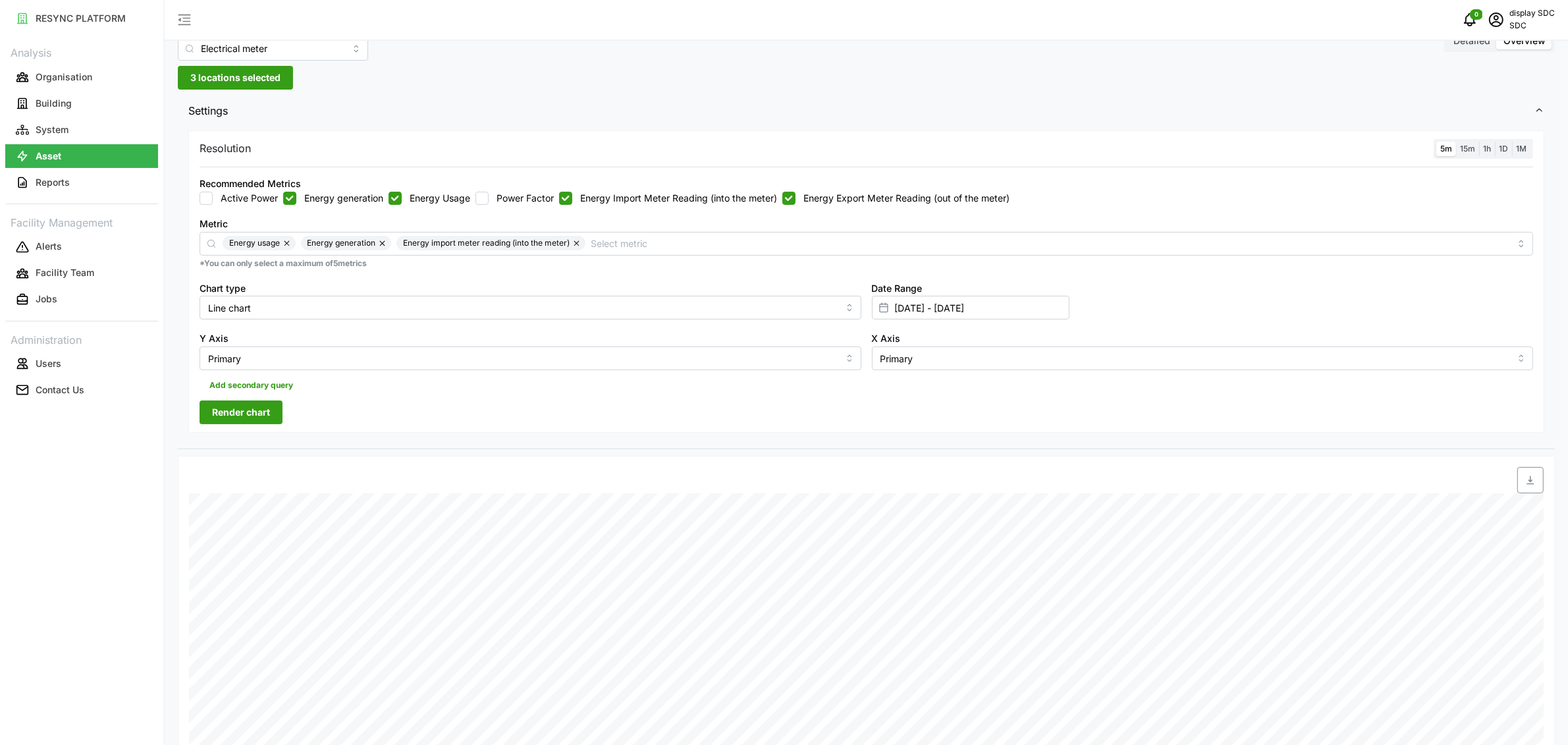
checkbox input "true"
click at [384, 247] on button "button" at bounding box center [383, 243] width 16 height 14
checkbox input "false"
click at [289, 243] on button "button" at bounding box center [288, 243] width 16 height 14
checkbox input "false"
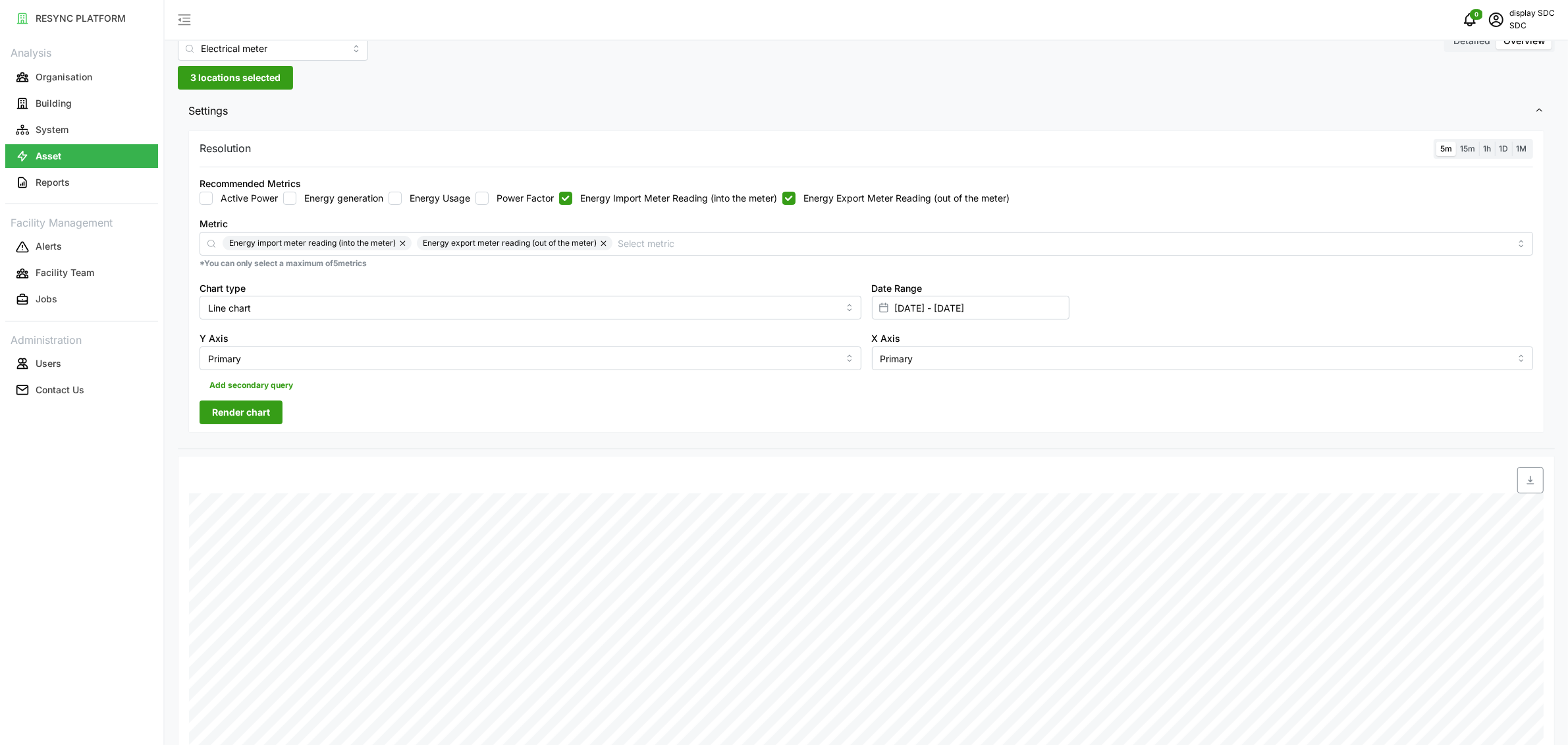
click at [237, 415] on span "Render chart" at bounding box center [241, 413] width 58 height 23
